Goal: Task Accomplishment & Management: Manage account settings

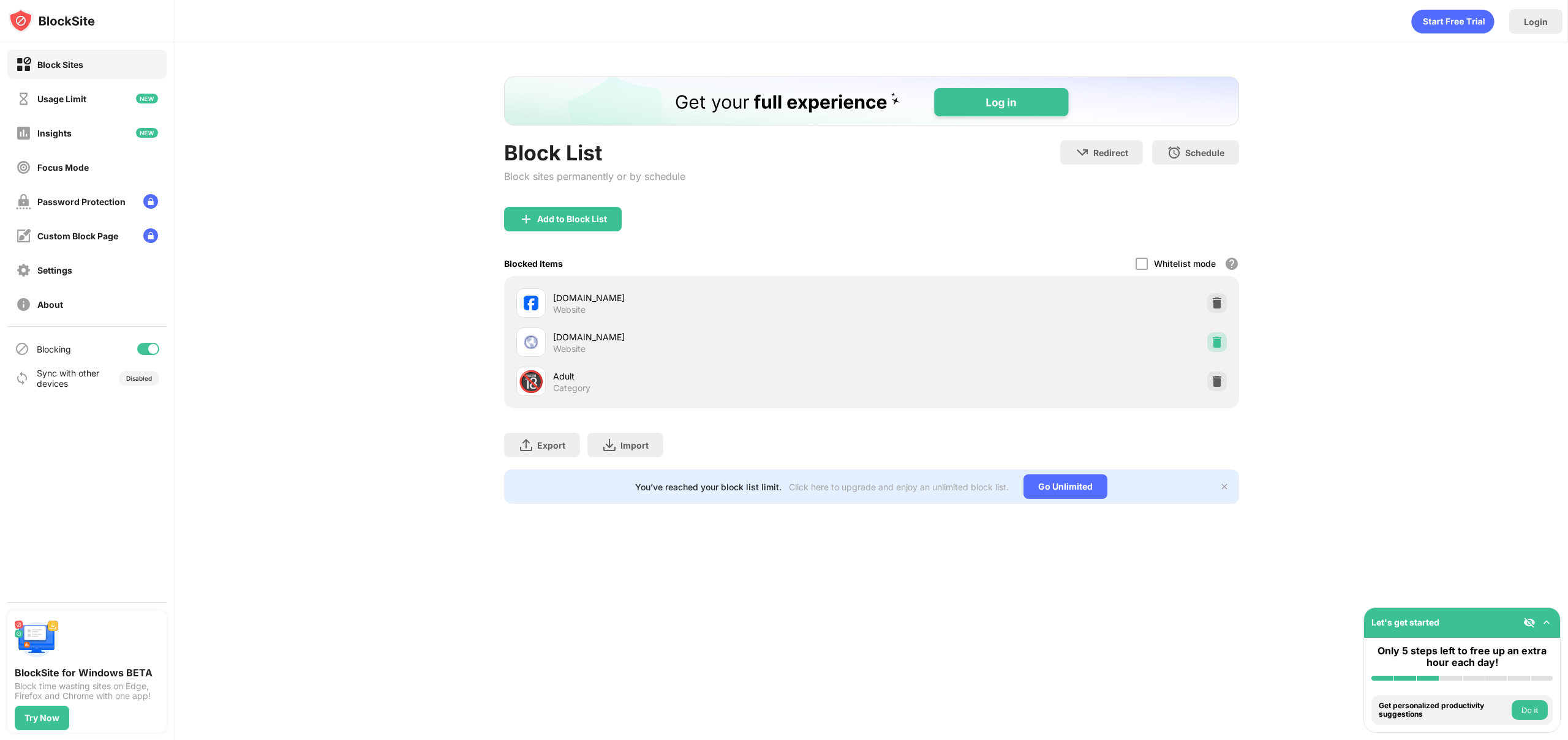
click at [1213, 348] on img at bounding box center [1216, 342] width 12 height 12
